Goal: Task Accomplishment & Management: Manage account settings

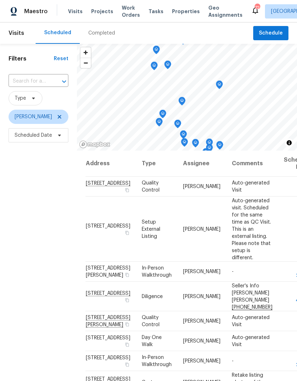
scroll to position [62, 0]
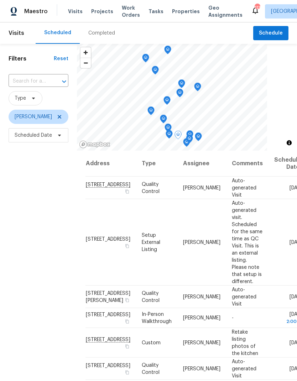
click at [0, 0] on icon at bounding box center [0, 0] width 0 height 0
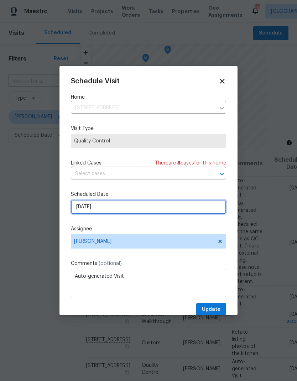
click at [130, 207] on input "9/4/2025" at bounding box center [148, 207] width 155 height 14
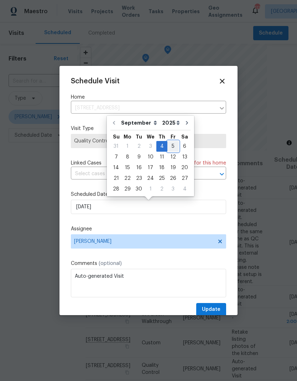
click at [174, 145] on div "5" at bounding box center [173, 147] width 11 height 10
type input "9/5/2025"
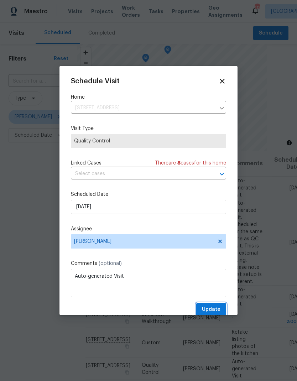
click at [223, 311] on button "Update" at bounding box center [211, 309] width 30 height 13
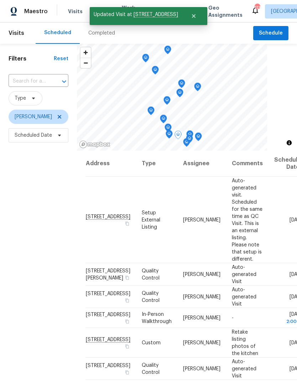
click at [0, 0] on icon at bounding box center [0, 0] width 0 height 0
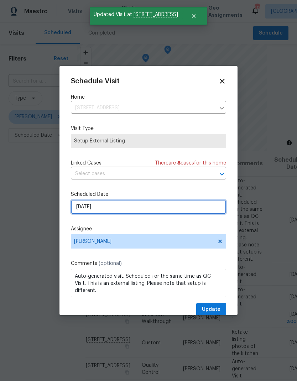
click at [148, 210] on input "9/4/2025" at bounding box center [148, 207] width 155 height 14
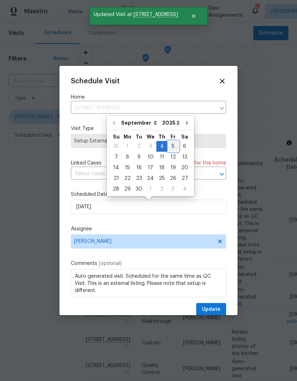
click at [174, 146] on div "5" at bounding box center [173, 147] width 11 height 10
type input "[DATE]"
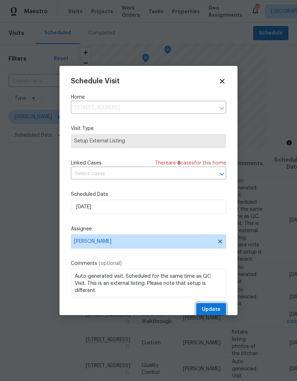
click at [222, 313] on button "Update" at bounding box center [211, 309] width 30 height 13
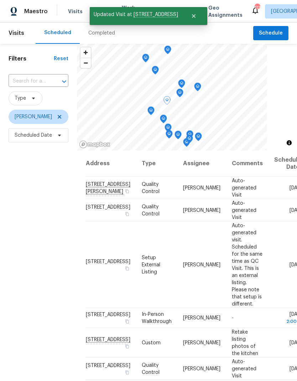
click at [0, 0] on icon at bounding box center [0, 0] width 0 height 0
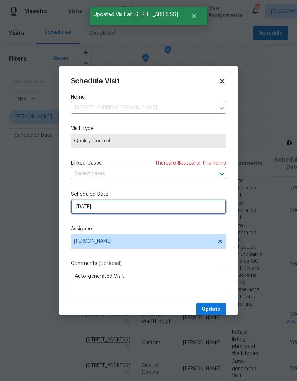
click at [149, 211] on input "9/5/2025" at bounding box center [148, 207] width 155 height 14
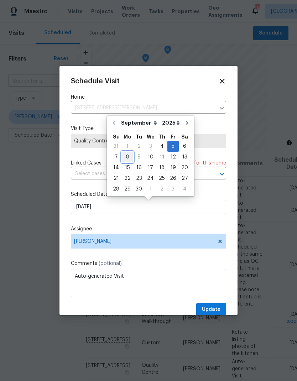
click at [128, 157] on div "8" at bounding box center [127, 157] width 11 height 10
type input "[DATE]"
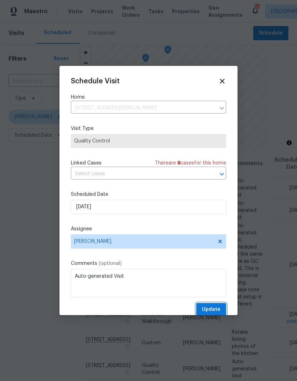
click at [224, 309] on button "Update" at bounding box center [211, 309] width 30 height 13
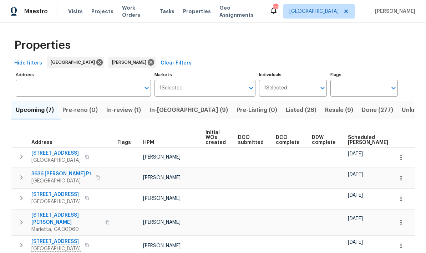
click at [175, 113] on span "In-reno (9)" at bounding box center [188, 110] width 78 height 10
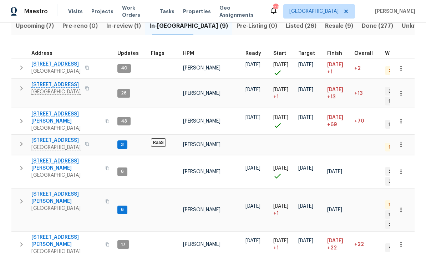
scroll to position [84, 0]
click at [52, 29] on span "Upcoming (7)" at bounding box center [35, 26] width 38 height 10
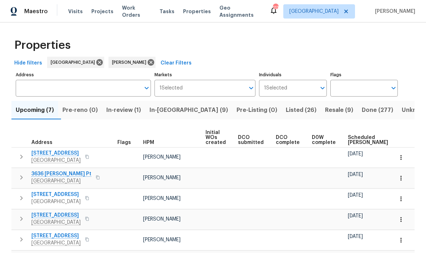
click at [357, 142] on span "Scheduled COE" at bounding box center [368, 140] width 40 height 10
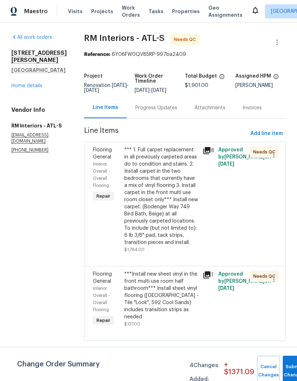
click at [20, 83] on link "Home details" at bounding box center [26, 85] width 31 height 5
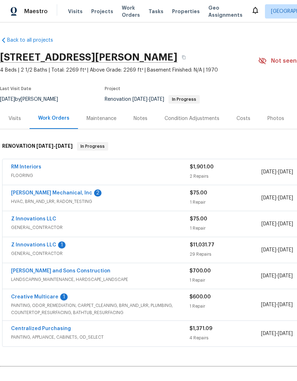
click at [64, 192] on link "[PERSON_NAME] Mechanical, Inc" at bounding box center [51, 193] width 81 height 5
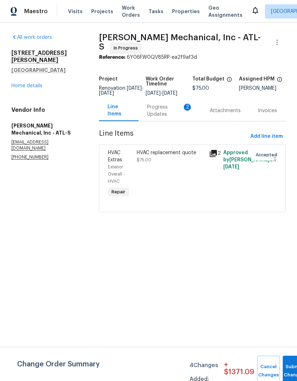
click at [160, 117] on div "Progress Updates 2" at bounding box center [170, 111] width 46 height 14
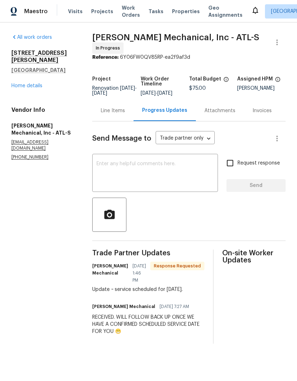
click at [151, 163] on div "x ​" at bounding box center [155, 174] width 126 height 36
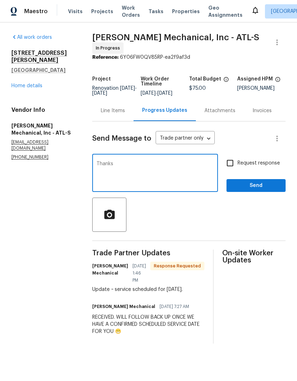
type textarea "Thanks"
click at [258, 188] on span "Send" at bounding box center [256, 185] width 48 height 9
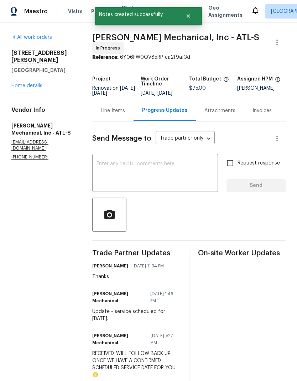
click at [39, 83] on link "Home details" at bounding box center [26, 85] width 31 height 5
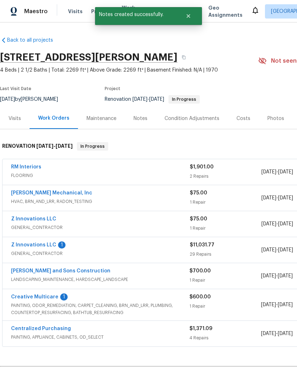
click at [47, 244] on link "Z Innovations LLC" at bounding box center [33, 245] width 45 height 5
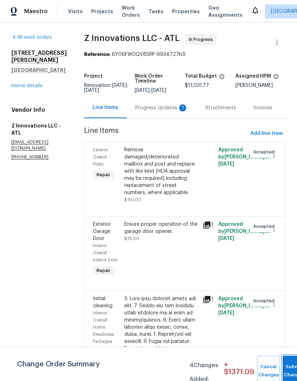
click at [288, 368] on button "Submit Changes" at bounding box center [294, 371] width 23 height 31
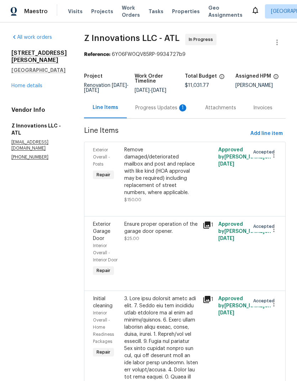
click at [159, 106] on div "Progress Updates 1" at bounding box center [161, 107] width 53 height 7
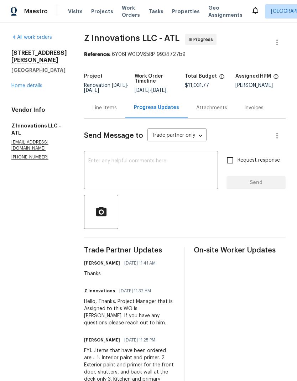
click at [100, 110] on div "Line Items" at bounding box center [105, 107] width 24 height 7
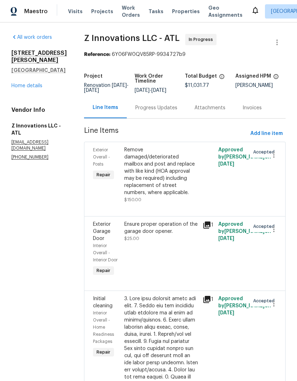
click at [36, 83] on link "Home details" at bounding box center [26, 85] width 31 height 5
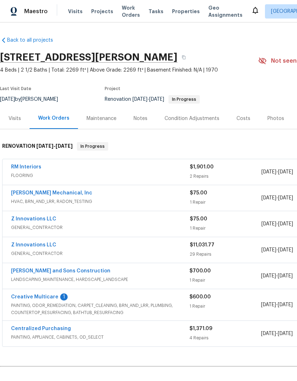
click at [50, 298] on link "Creative Multicare" at bounding box center [34, 297] width 47 height 5
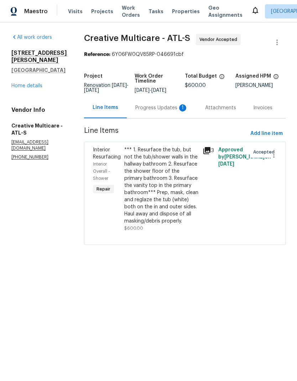
click at [160, 112] on div "Progress Updates 1" at bounding box center [161, 107] width 53 height 7
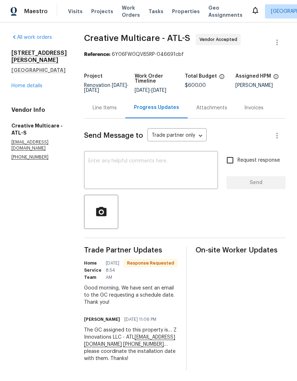
click at [155, 167] on textarea at bounding box center [150, 171] width 125 height 25
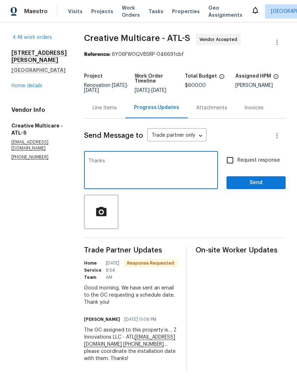
type textarea "Thanks"
click at [252, 186] on span "Send" at bounding box center [256, 183] width 48 height 9
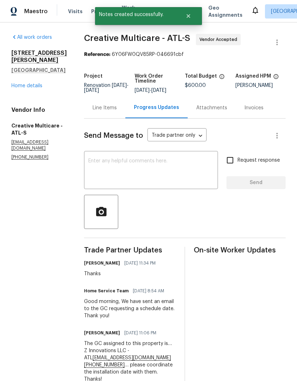
click at [37, 83] on link "Home details" at bounding box center [26, 85] width 31 height 5
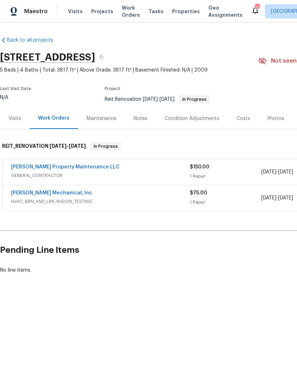
click at [66, 193] on link "JH Martin Mechanical, Inc" at bounding box center [51, 193] width 81 height 5
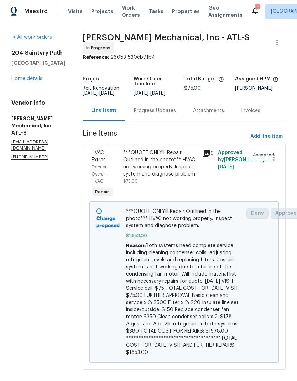
click at [37, 78] on link "Home details" at bounding box center [26, 78] width 31 height 5
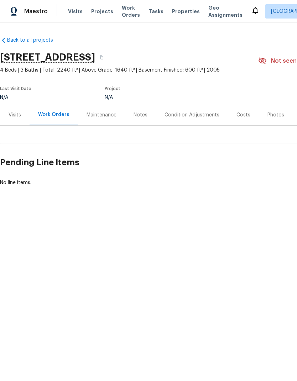
click at [202, 114] on div "Condition Adjustments" at bounding box center [192, 115] width 55 height 7
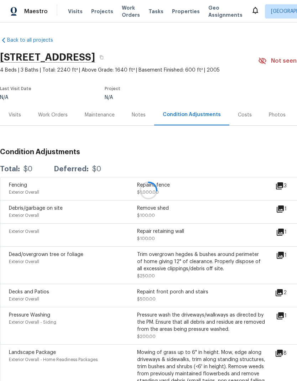
click at [113, 56] on div at bounding box center [148, 190] width 297 height 381
click at [59, 58] on div at bounding box center [148, 190] width 297 height 381
click at [70, 61] on div at bounding box center [148, 190] width 297 height 381
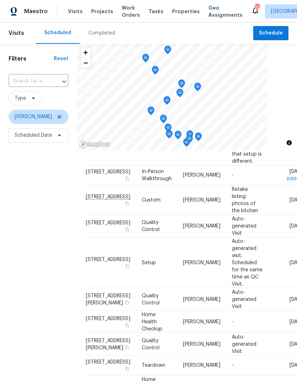
scroll to position [153, 0]
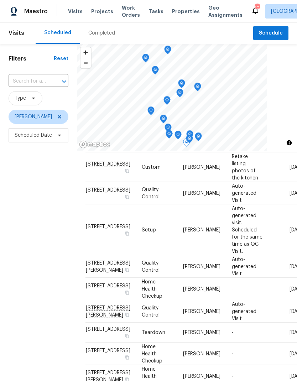
click at [0, 0] on icon at bounding box center [0, 0] width 0 height 0
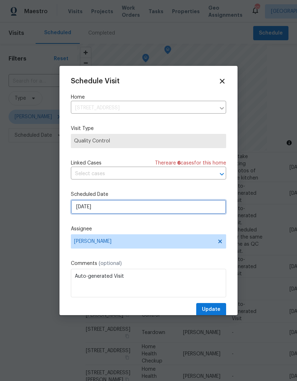
click at [187, 209] on input "[DATE]" at bounding box center [148, 207] width 155 height 14
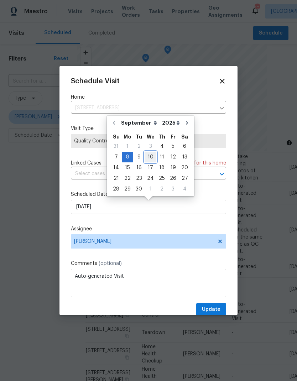
click at [150, 155] on div "10" at bounding box center [151, 157] width 12 height 10
type input "[DATE]"
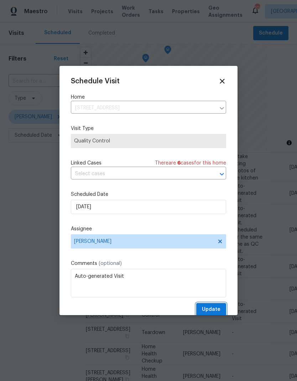
click at [216, 312] on span "Update" at bounding box center [211, 309] width 19 height 9
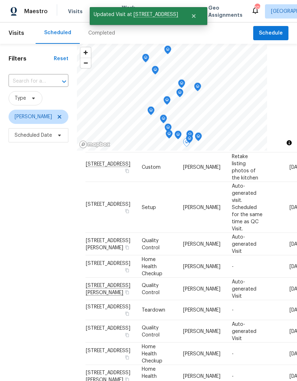
click at [0, 0] on icon at bounding box center [0, 0] width 0 height 0
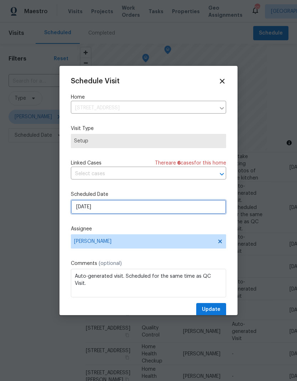
click at [154, 208] on input "[DATE]" at bounding box center [148, 207] width 155 height 14
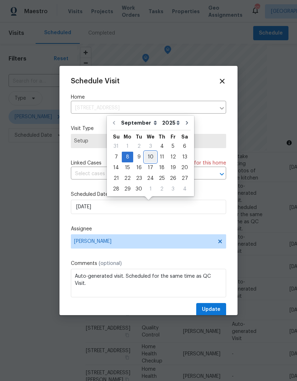
click at [151, 155] on div "10" at bounding box center [151, 157] width 12 height 10
type input "[DATE]"
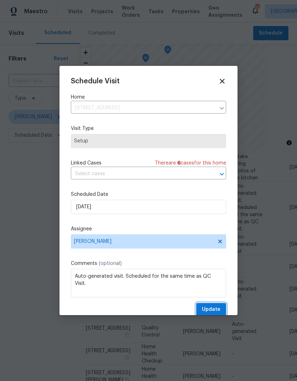
click at [221, 309] on button "Update" at bounding box center [211, 309] width 30 height 13
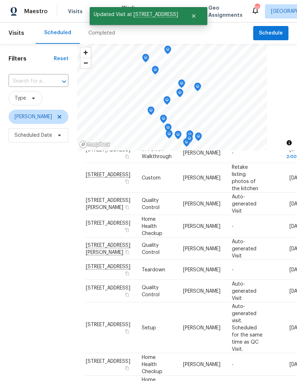
scroll to position [133, 0]
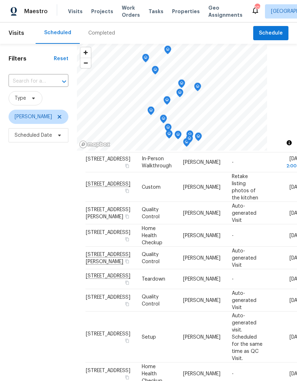
click at [170, 100] on icon "Map marker" at bounding box center [167, 101] width 6 height 8
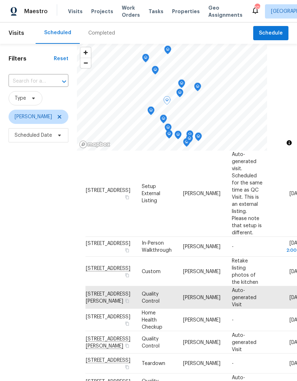
scroll to position [48, 0]
